Goal: Information Seeking & Learning: Learn about a topic

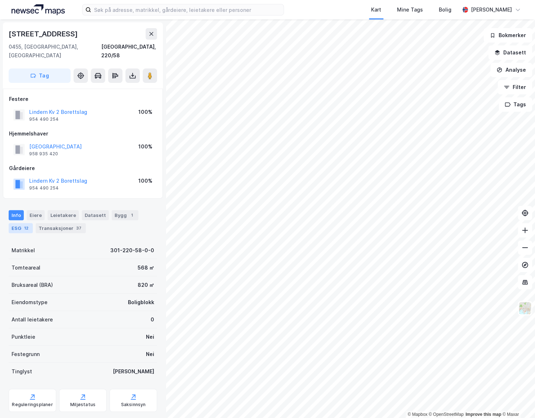
click at [29, 223] on div "ESG 12" at bounding box center [21, 228] width 24 height 10
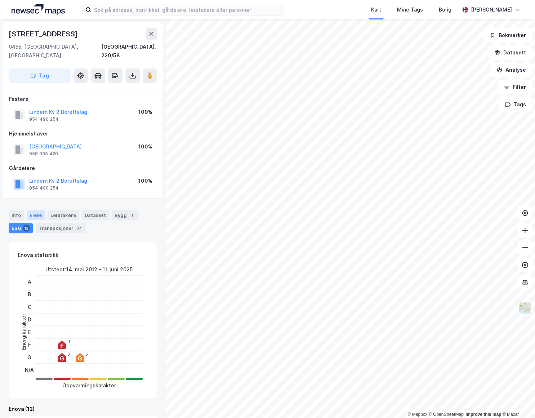
click at [34, 210] on div "Eiere" at bounding box center [36, 215] width 18 height 10
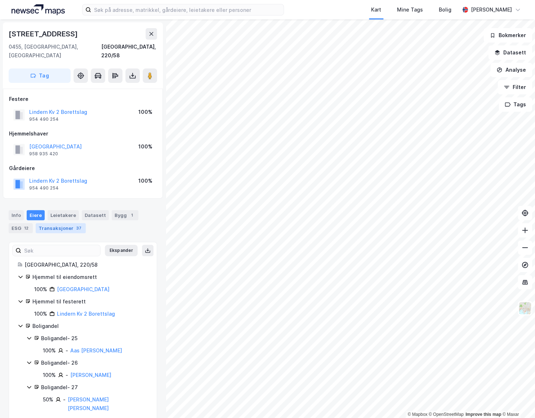
click at [52, 223] on div "Transaksjoner 37" at bounding box center [61, 228] width 50 height 10
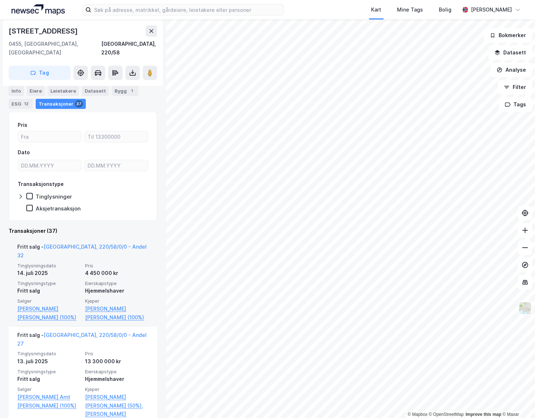
scroll to position [131, 0]
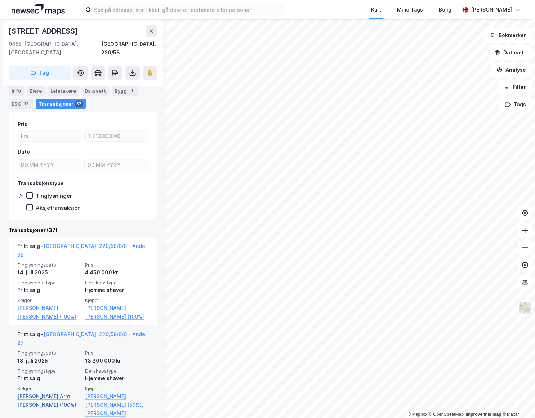
click at [59, 392] on link "Englund Arnt Ove Dalebø (100%)" at bounding box center [48, 400] width 63 height 17
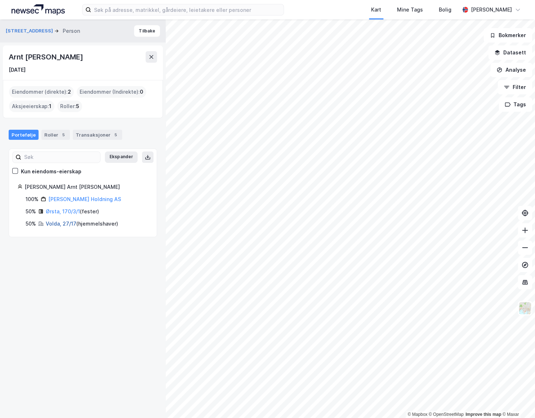
click at [64, 222] on link "Volda, 27/17" at bounding box center [61, 223] width 31 height 6
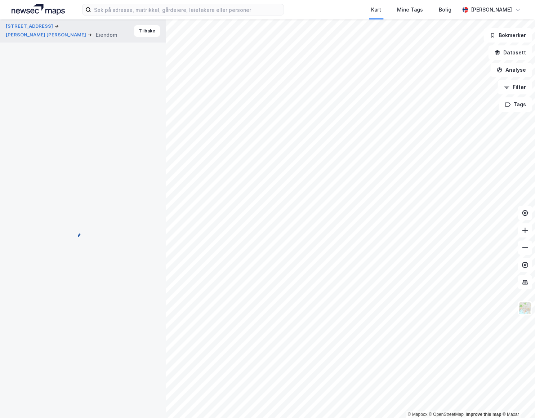
scroll to position [4, 0]
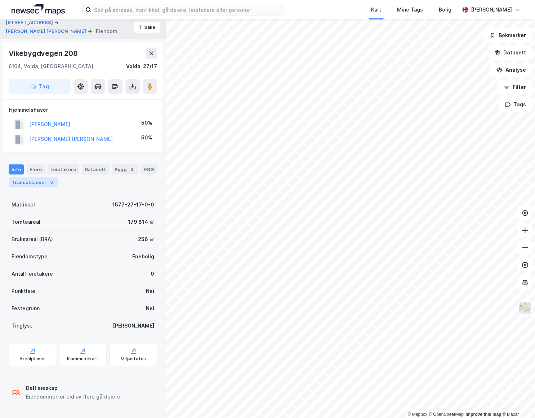
click at [48, 180] on div "3" at bounding box center [51, 182] width 7 height 7
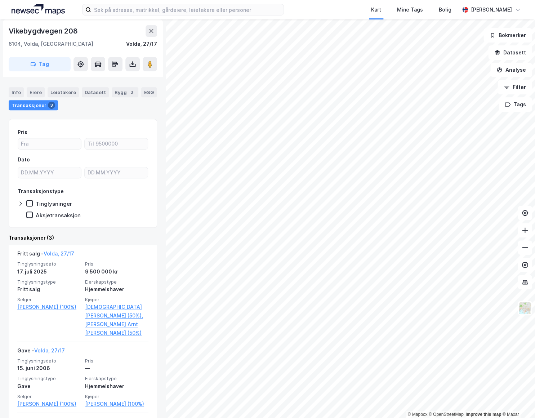
scroll to position [41, 0]
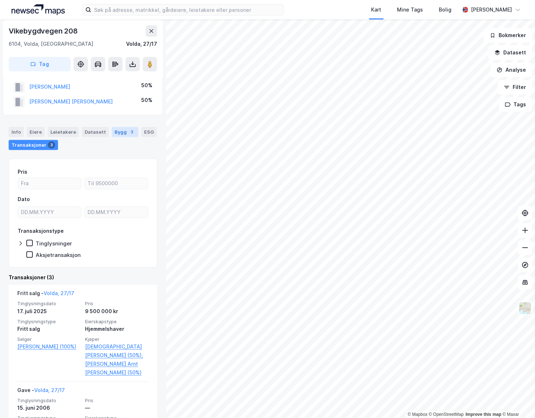
click at [113, 130] on div "Bygg 3" at bounding box center [125, 132] width 27 height 10
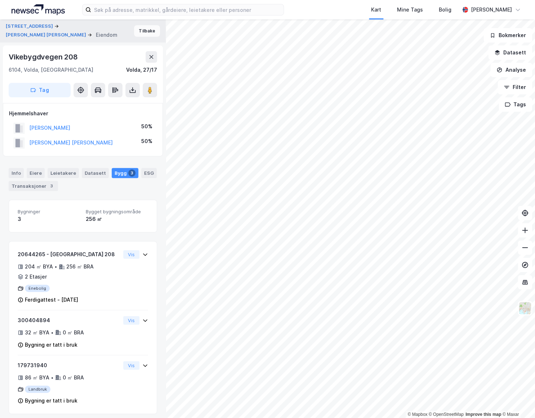
click at [142, 33] on button "Tilbake" at bounding box center [147, 31] width 26 height 12
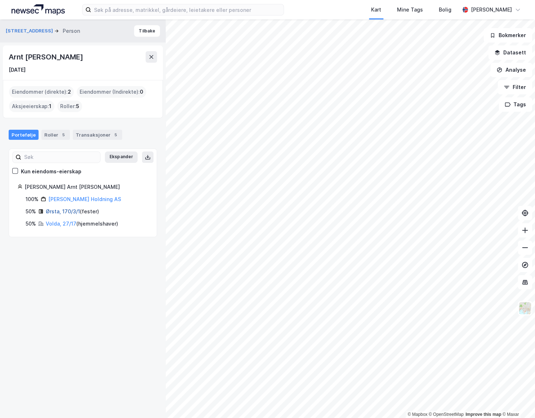
click at [72, 212] on link "Ørsta, 170/3/1" at bounding box center [63, 211] width 34 height 6
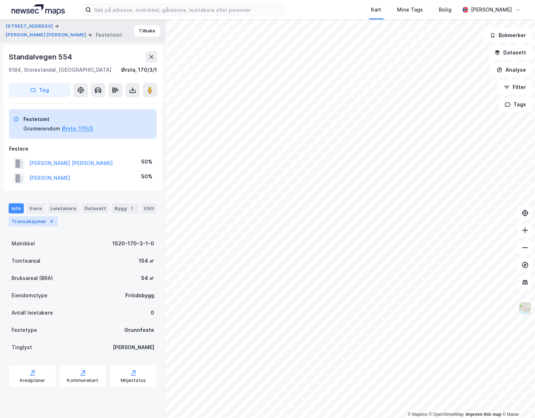
click at [43, 221] on div "Transaksjoner 4" at bounding box center [33, 221] width 49 height 10
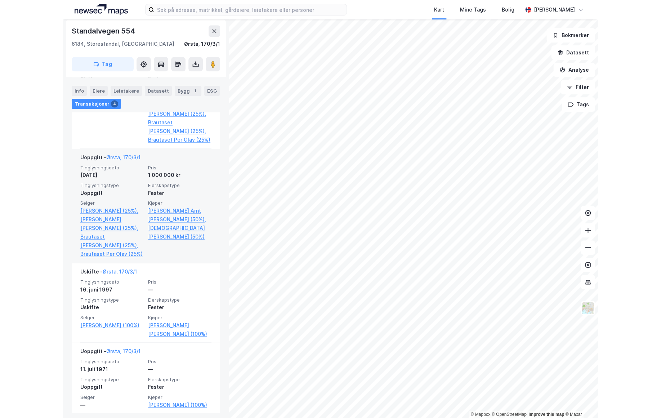
scroll to position [327, 0]
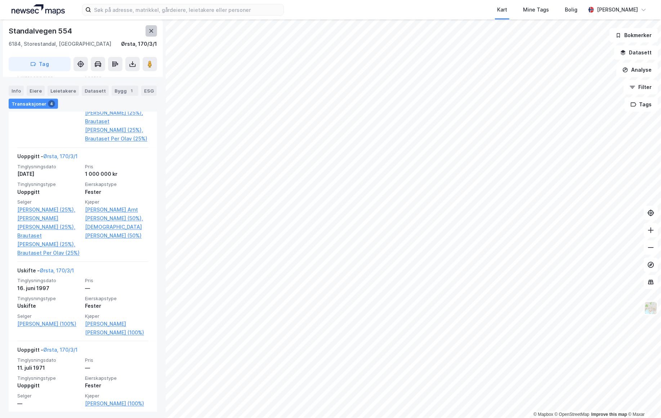
click at [150, 27] on button at bounding box center [152, 31] width 12 height 12
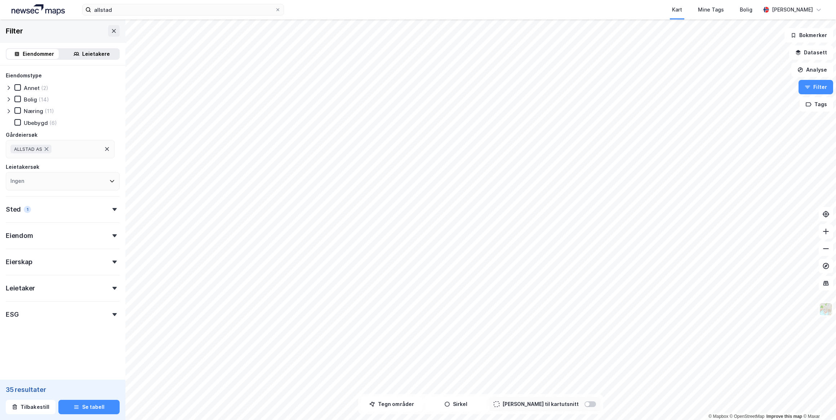
click at [101, 210] on div "Sted 1" at bounding box center [63, 206] width 114 height 21
click at [108, 240] on icon at bounding box center [111, 241] width 6 height 6
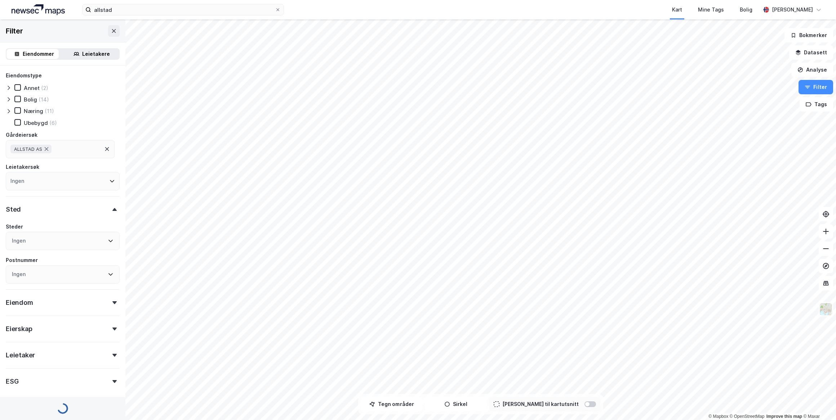
click at [79, 238] on div "Ingen" at bounding box center [63, 241] width 114 height 18
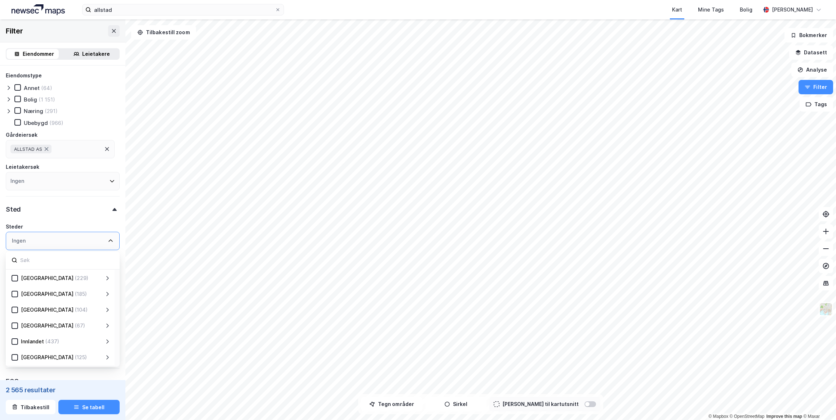
click at [68, 294] on div "[GEOGRAPHIC_DATA] (185)" at bounding box center [61, 294] width 86 height 9
click at [107, 295] on icon at bounding box center [107, 294] width 6 height 6
click at [22, 274] on icon at bounding box center [23, 276] width 5 height 5
click at [23, 276] on icon at bounding box center [23, 276] width 5 height 5
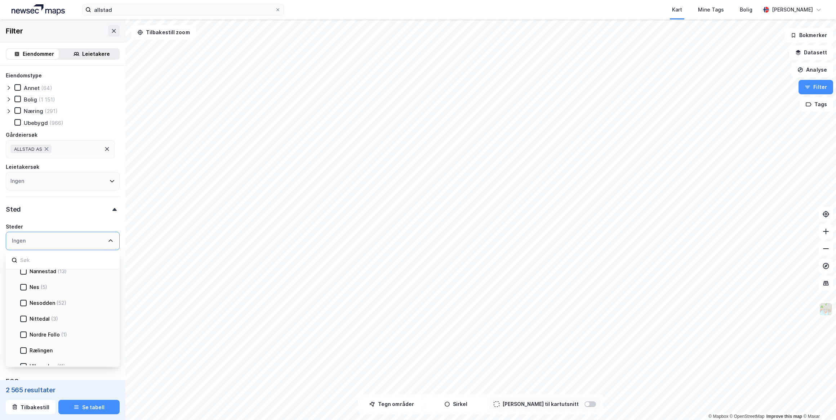
scroll to position [229, 0]
click at [26, 319] on div at bounding box center [23, 319] width 6 height 6
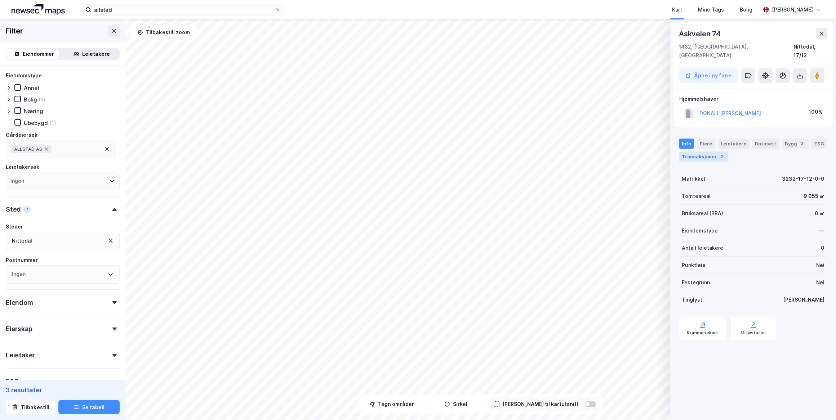
click at [718, 153] on div "2" at bounding box center [721, 156] width 7 height 7
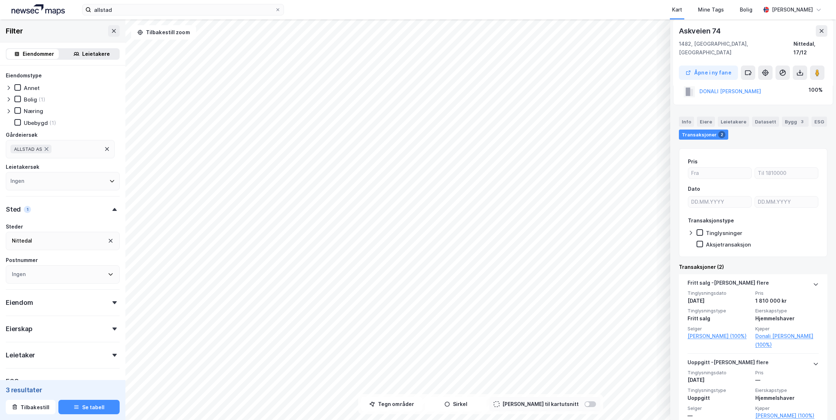
scroll to position [35, 0]
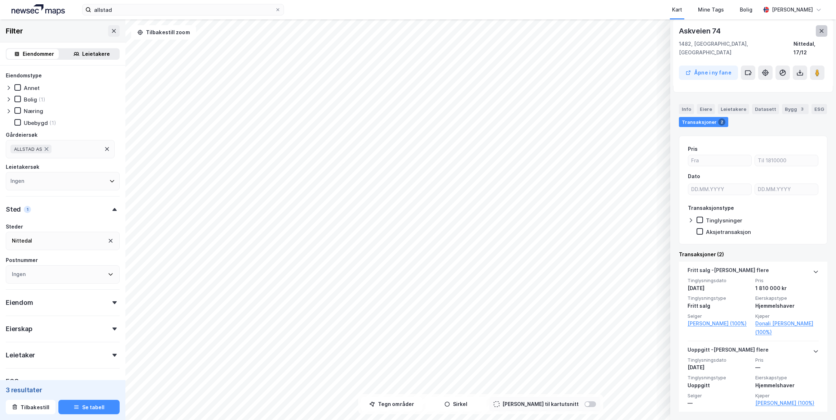
click at [822, 30] on icon at bounding box center [821, 31] width 4 height 4
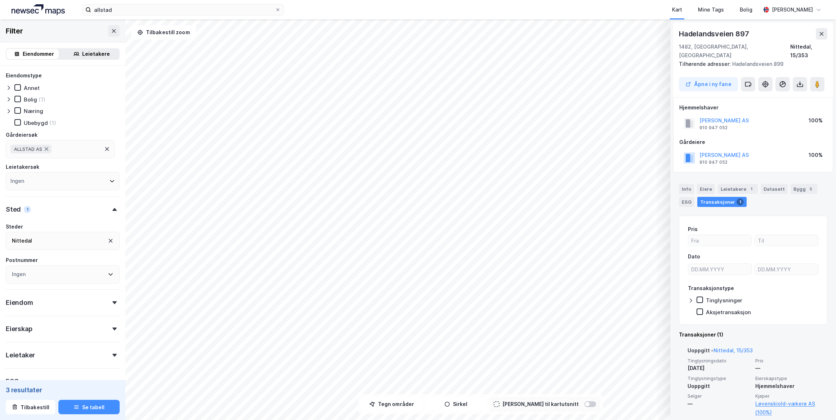
scroll to position [0, 0]
